Goal: Obtain resource: Download file/media

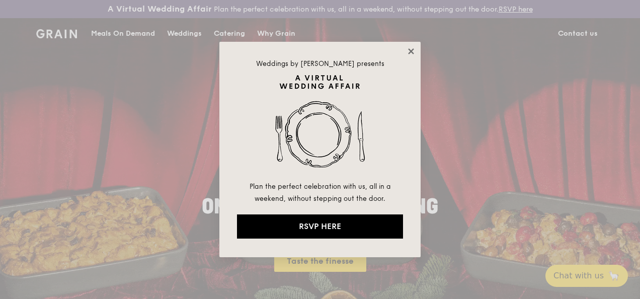
click at [406, 50] on icon at bounding box center [410, 51] width 9 height 9
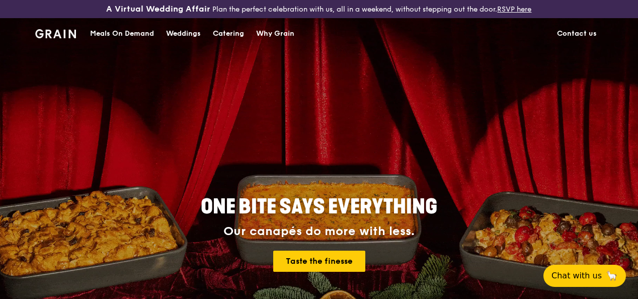
click at [218, 39] on div "Catering" at bounding box center [228, 34] width 31 height 30
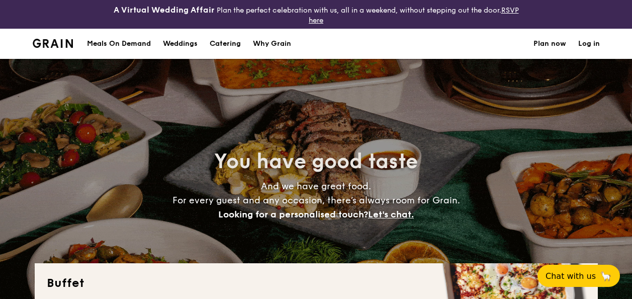
select select
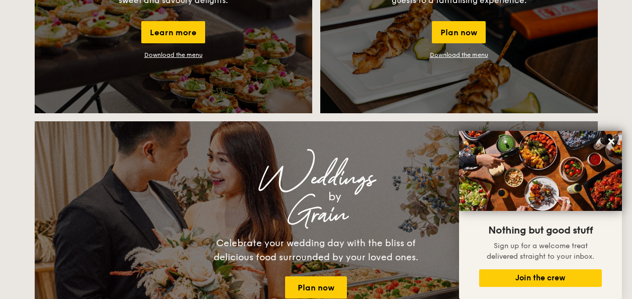
scroll to position [988, 0]
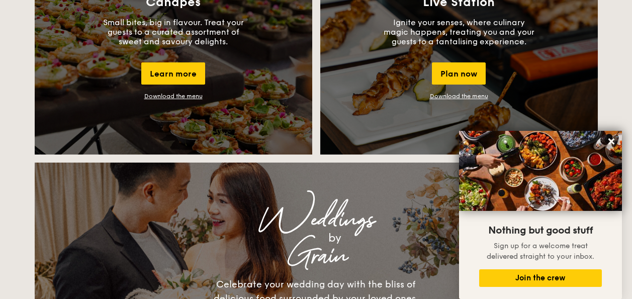
click at [451, 96] on link "Download the menu" at bounding box center [459, 96] width 58 height 7
